Goal: Task Accomplishment & Management: Manage account settings

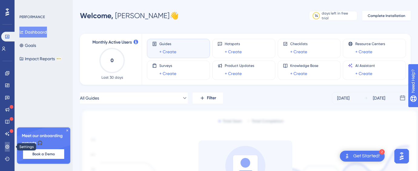
click at [6, 147] on icon at bounding box center [7, 147] width 5 height 5
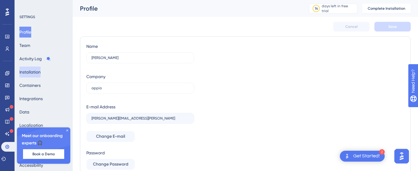
click at [41, 72] on button "Installation" at bounding box center [29, 72] width 21 height 11
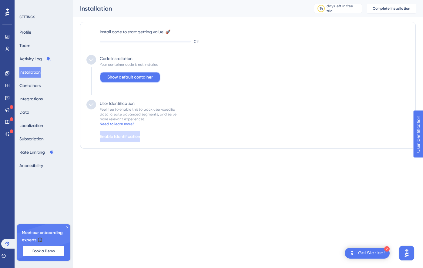
click at [122, 78] on span "Show default container" at bounding box center [129, 77] width 45 height 7
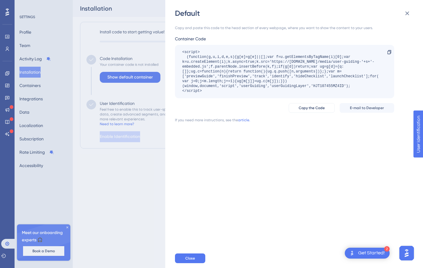
click at [126, 95] on div "Default Copy and paste this code to the head section of every webpage, where yo…" at bounding box center [211, 134] width 423 height 268
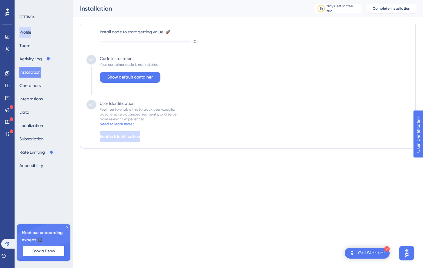
click at [30, 33] on button "Profile" at bounding box center [25, 32] width 12 height 11
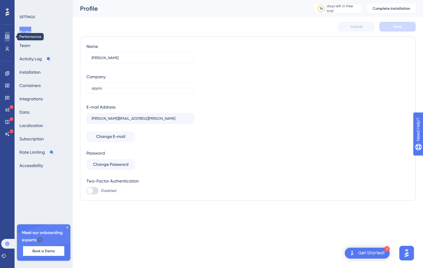
click at [10, 37] on link at bounding box center [7, 37] width 5 height 10
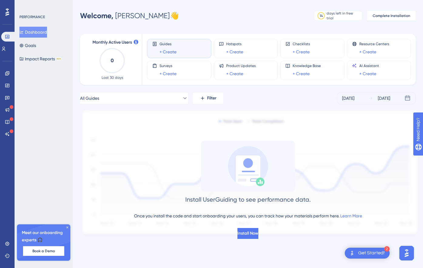
click at [341, 233] on div "Get Started!" at bounding box center [371, 253] width 27 height 7
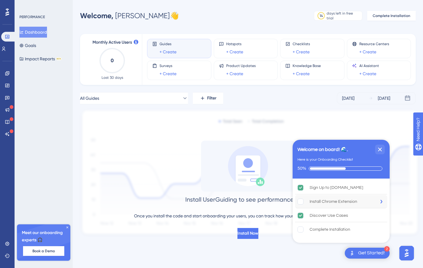
click at [320, 204] on div "Install Chrome Extension" at bounding box center [333, 201] width 48 height 7
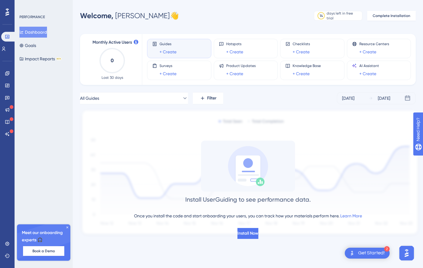
click at [341, 233] on div "Get Started!" at bounding box center [371, 253] width 27 height 7
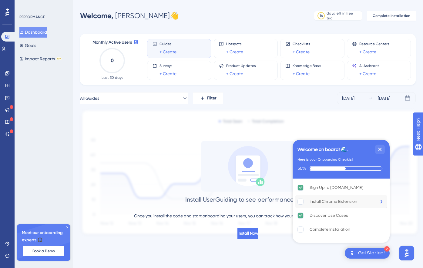
click at [302, 202] on rect "Install Chrome Extension is incomplete." at bounding box center [300, 201] width 6 height 6
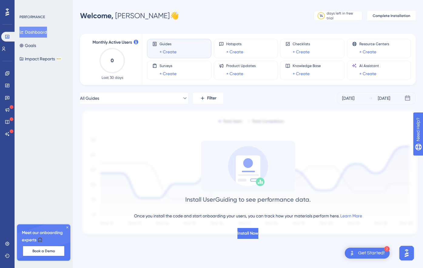
click at [341, 233] on div "Get Started!" at bounding box center [371, 253] width 27 height 7
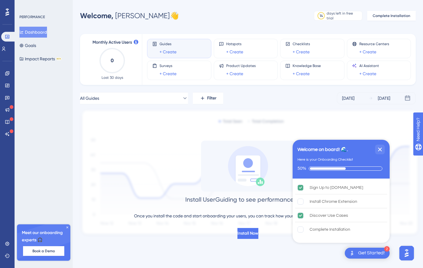
click at [8, 149] on div "Performance Users Engagement Widgets Feedback Product Updates Knowledge Base AI…" at bounding box center [7, 134] width 15 height 268
click at [8, 74] on icon at bounding box center [7, 73] width 4 height 4
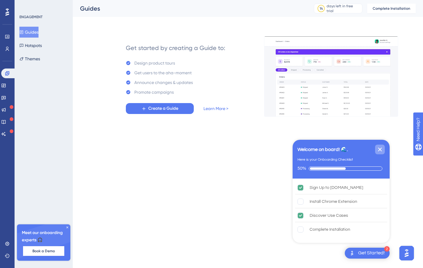
click at [341, 146] on icon "Close Checklist" at bounding box center [379, 149] width 7 height 7
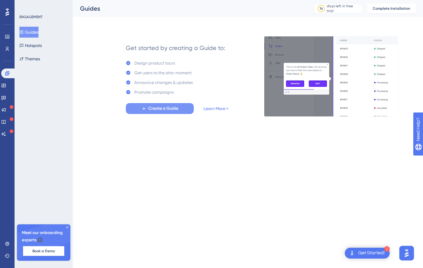
click at [176, 111] on span "Create a Guide" at bounding box center [163, 108] width 30 height 7
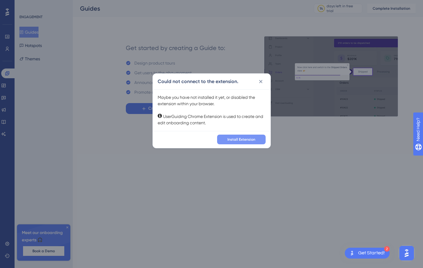
click at [237, 139] on span "Install Extension" at bounding box center [241, 139] width 28 height 5
click at [273, 80] on div "Could not connect to the extension. Maybe you have not installed it yet, or dis…" at bounding box center [211, 134] width 423 height 268
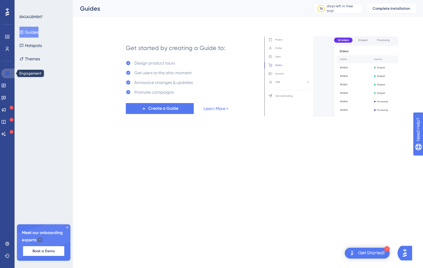
click at [11, 72] on link at bounding box center [8, 73] width 15 height 10
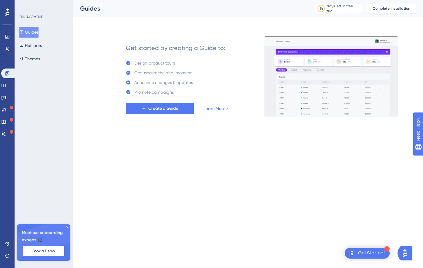
click at [365, 254] on div "Get Started!" at bounding box center [371, 253] width 27 height 7
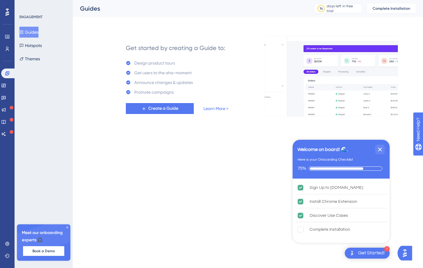
click at [397, 0] on html "1 Get Started! Welcome on board! 🌊. Here is your Onboarding Checklist 75% Sign …" at bounding box center [211, 0] width 423 height 0
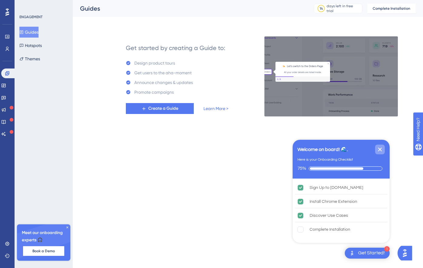
click at [380, 147] on icon "Close Checklist" at bounding box center [379, 149] width 7 height 7
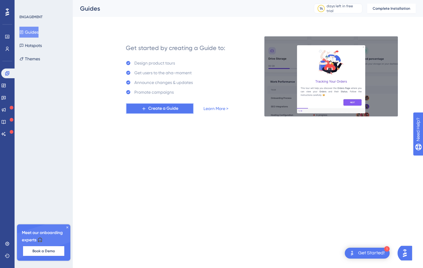
click at [143, 109] on icon at bounding box center [143, 108] width 5 height 5
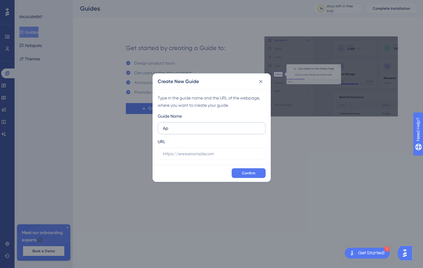
type input "A"
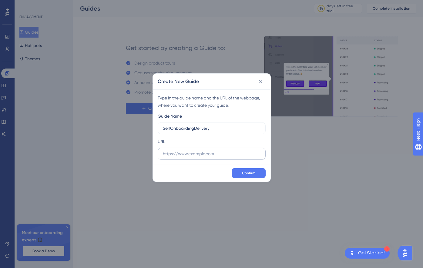
type input "SelfOnboardingDelivery"
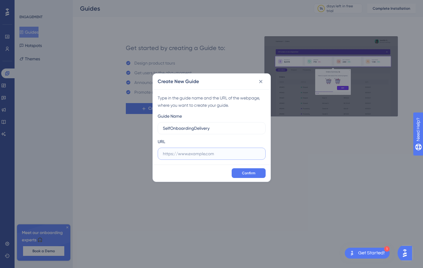
click at [187, 154] on input "text" at bounding box center [212, 153] width 98 height 7
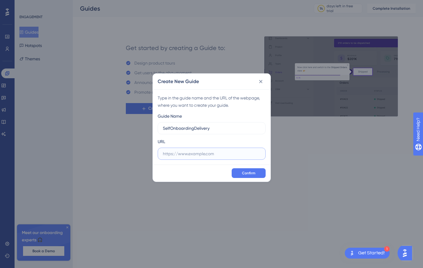
paste input "[URL][DOMAIN_NAME]"
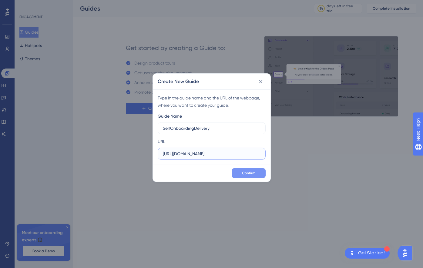
type input "[URL][DOMAIN_NAME]"
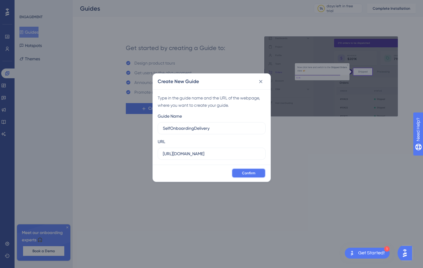
click at [247, 173] on span "Confirm" at bounding box center [248, 173] width 13 height 5
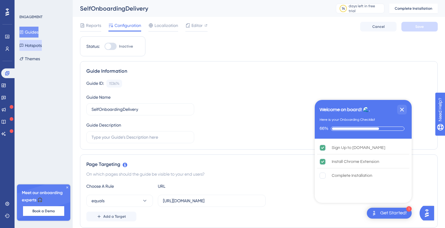
click at [35, 44] on button "Hotspots" at bounding box center [30, 45] width 22 height 11
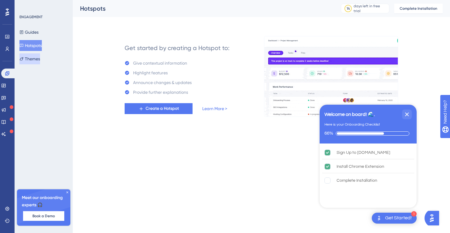
click at [35, 56] on button "Themes" at bounding box center [29, 58] width 21 height 11
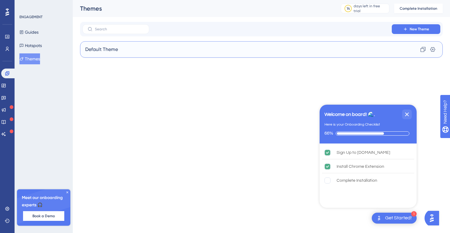
click at [130, 46] on div "Default Theme Clone Settings" at bounding box center [261, 49] width 362 height 16
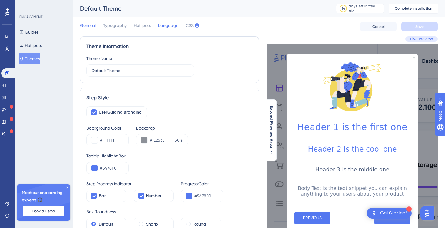
click at [170, 28] on span "Language" at bounding box center [168, 25] width 20 height 7
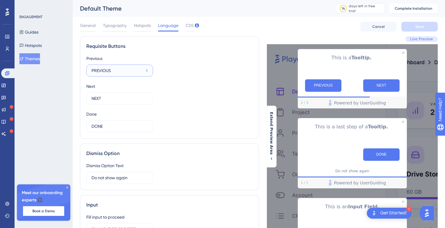
drag, startPoint x: 119, startPoint y: 68, endPoint x: 85, endPoint y: 66, distance: 34.6
click at [85, 66] on div "Requisite Buttons Previous PREVIOUS 8 Next NEXT 12 Done DONE 12" at bounding box center [169, 87] width 179 height 102
drag, startPoint x: 108, startPoint y: 99, endPoint x: 87, endPoint y: 98, distance: 21.6
click at [87, 98] on label "NEXT 12" at bounding box center [119, 98] width 67 height 12
type input "Siguiente"
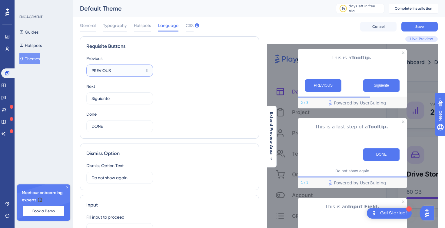
drag, startPoint x: 117, startPoint y: 70, endPoint x: 80, endPoint y: 70, distance: 37.3
click at [80, 70] on div "Performance Users Engagement Widgets Feedback Product Updates Knowledge Base AI…" at bounding box center [259, 172] width 372 height 345
type input "anterior"
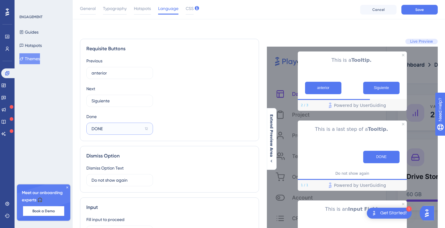
scroll to position [21, 0]
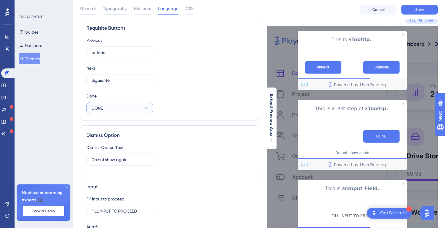
drag, startPoint x: 112, startPoint y: 105, endPoint x: 81, endPoint y: 102, distance: 30.7
click at [81, 102] on div "Requisite Buttons Previous anterior 8 Next Siguiente 7 Done DONE 12" at bounding box center [169, 69] width 179 height 102
drag, startPoint x: 110, startPoint y: 108, endPoint x: 88, endPoint y: 107, distance: 22.4
click at [88, 107] on label "DONE 12" at bounding box center [119, 108] width 67 height 12
type input "LISTO"
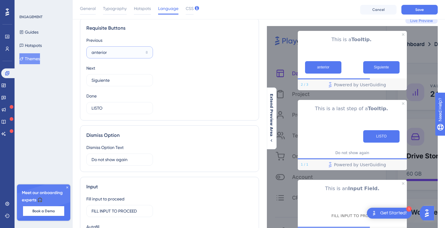
click at [93, 54] on input "anterior" at bounding box center [117, 52] width 52 height 7
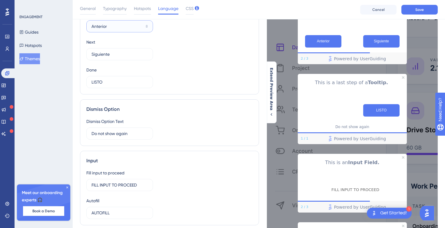
scroll to position [64, 0]
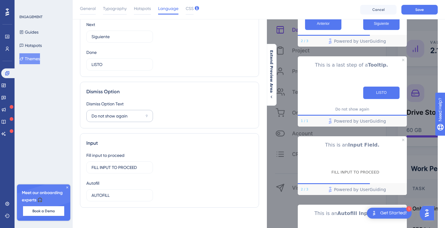
type input "Anterior"
drag, startPoint x: 135, startPoint y: 116, endPoint x: 80, endPoint y: 115, distance: 55.7
click at [80, 115] on div "Dismiss Option Dismiss Option Text Do not show again 9" at bounding box center [169, 105] width 179 height 47
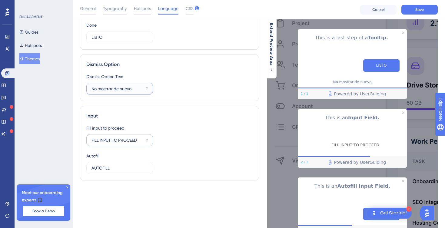
type input "No mostrar de nuevo"
drag, startPoint x: 141, startPoint y: 140, endPoint x: 89, endPoint y: 140, distance: 51.5
click at [89, 140] on label "FILL INPUT TO PROCEED 2" at bounding box center [119, 140] width 67 height 12
type input "[PERSON_NAME] este campo"
click at [115, 169] on input "AUTOFILL" at bounding box center [117, 168] width 52 height 7
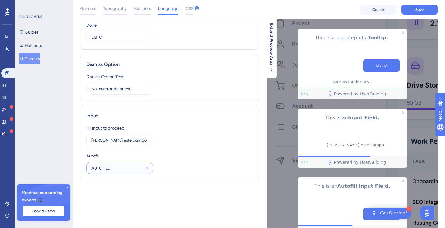
scroll to position [114, 0]
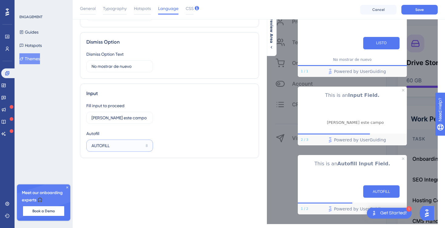
drag, startPoint x: 114, startPoint y: 146, endPoint x: 89, endPoint y: 146, distance: 25.2
click at [88, 146] on label "AUTOFILL 8" at bounding box center [119, 146] width 67 height 12
type input "AUTO COMPLETAR"
click at [125, 118] on input "[PERSON_NAME] este campo" at bounding box center [117, 118] width 52 height 7
click at [101, 117] on input "[PERSON_NAME] este campo" at bounding box center [117, 118] width 52 height 7
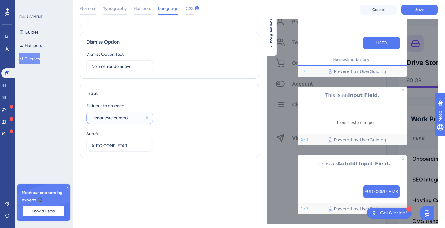
click at [113, 119] on input "Llenar este campo" at bounding box center [117, 118] width 52 height 7
click at [120, 118] on input "Llenar campo" at bounding box center [116, 118] width 50 height 7
type input "Llenar campo"
click at [191, 123] on div "Fill input to proceed Llenar campo 11 Autofill AUTO COMPLETAR 2" at bounding box center [169, 127] width 166 height 50
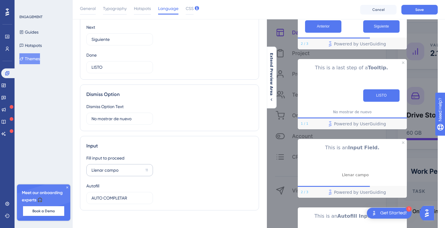
scroll to position [0, 0]
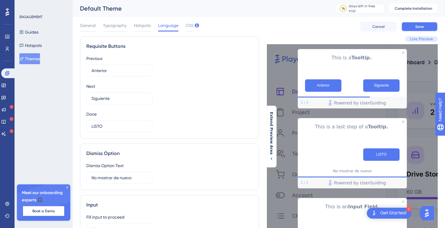
click at [418, 25] on span "Save" at bounding box center [419, 26] width 8 height 5
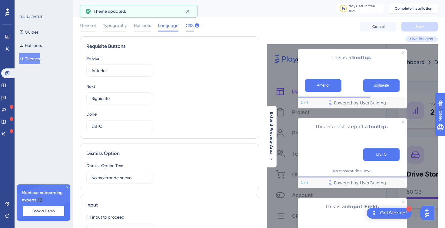
click at [189, 25] on span "CSS" at bounding box center [190, 25] width 8 height 7
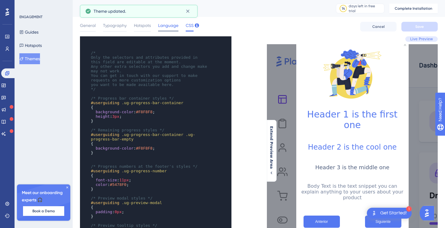
click at [169, 26] on span "Language" at bounding box center [168, 25] width 20 height 7
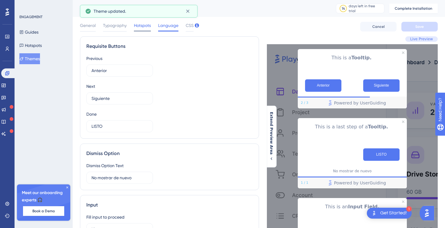
click at [145, 25] on span "Hotspots" at bounding box center [142, 25] width 17 height 7
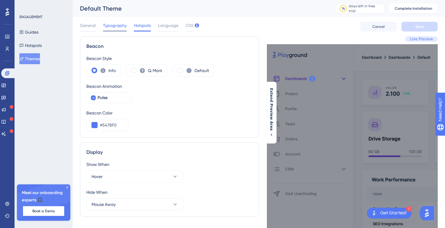
click at [119, 24] on span "Typography" at bounding box center [115, 25] width 24 height 7
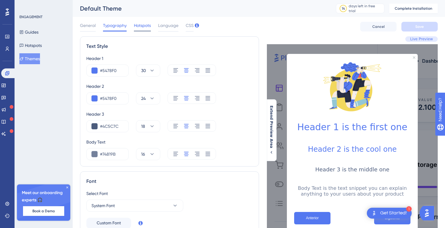
click at [146, 25] on span "Hotspots" at bounding box center [142, 25] width 17 height 7
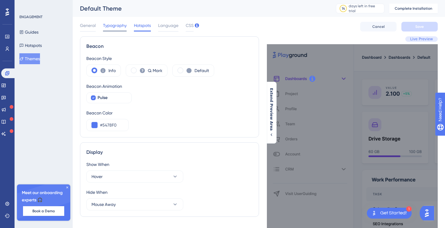
click at [121, 24] on span "Typography" at bounding box center [115, 25] width 24 height 7
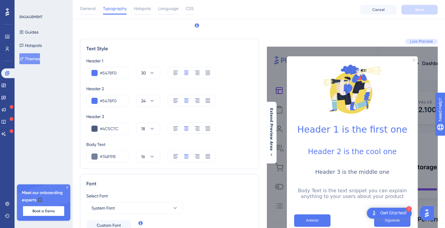
scroll to position [40, 0]
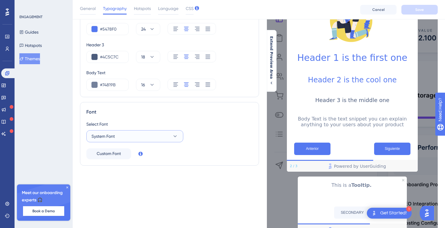
click at [176, 135] on icon at bounding box center [175, 136] width 6 height 6
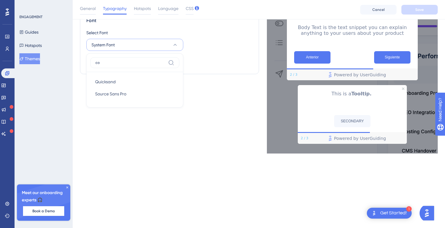
scroll to position [108, 0]
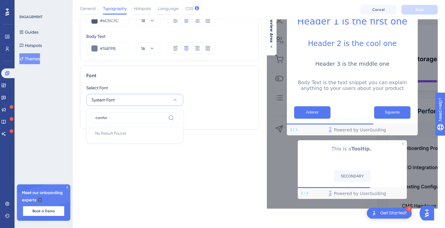
type input "comfor"
click at [195, 79] on div "Font Select Font System Font comfor No Result Found No Result Found Custom Font" at bounding box center [169, 98] width 179 height 64
click at [116, 115] on span "Custom Font" at bounding box center [109, 117] width 24 height 7
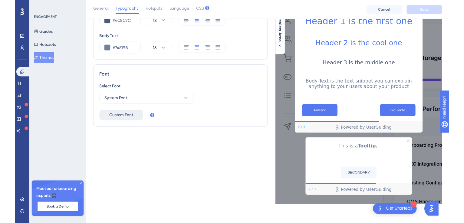
scroll to position [104, 0]
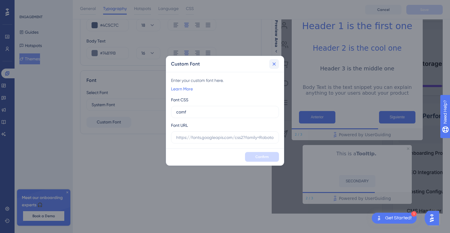
type input "comf"
click at [274, 63] on icon at bounding box center [274, 64] width 6 height 6
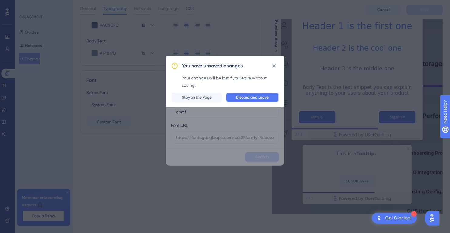
click at [246, 97] on span "Discard and Leave" at bounding box center [252, 97] width 33 height 5
